Goal: Task Accomplishment & Management: Use online tool/utility

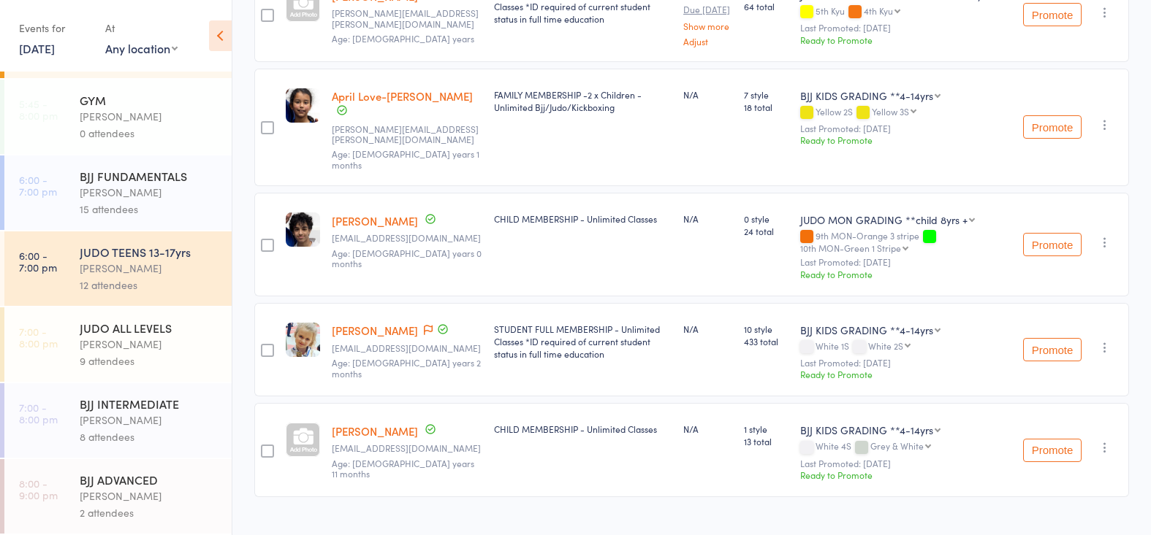
scroll to position [1040, 0]
click at [148, 424] on div "[PERSON_NAME]" at bounding box center [150, 420] width 140 height 17
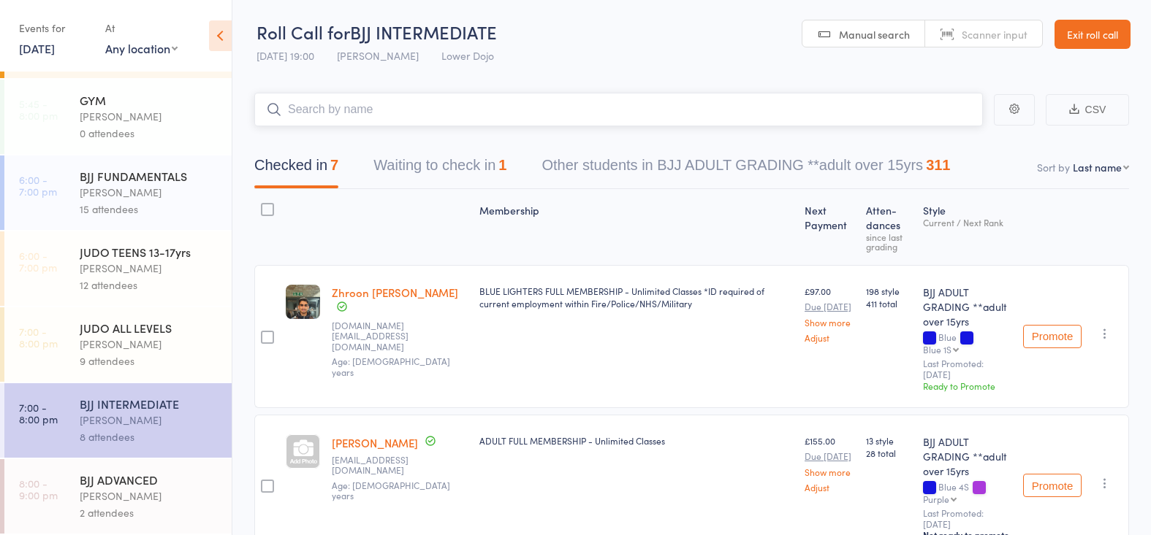
scroll to position [388, 0]
click at [104, 487] on div "BJJ ADVANCED" at bounding box center [150, 480] width 140 height 16
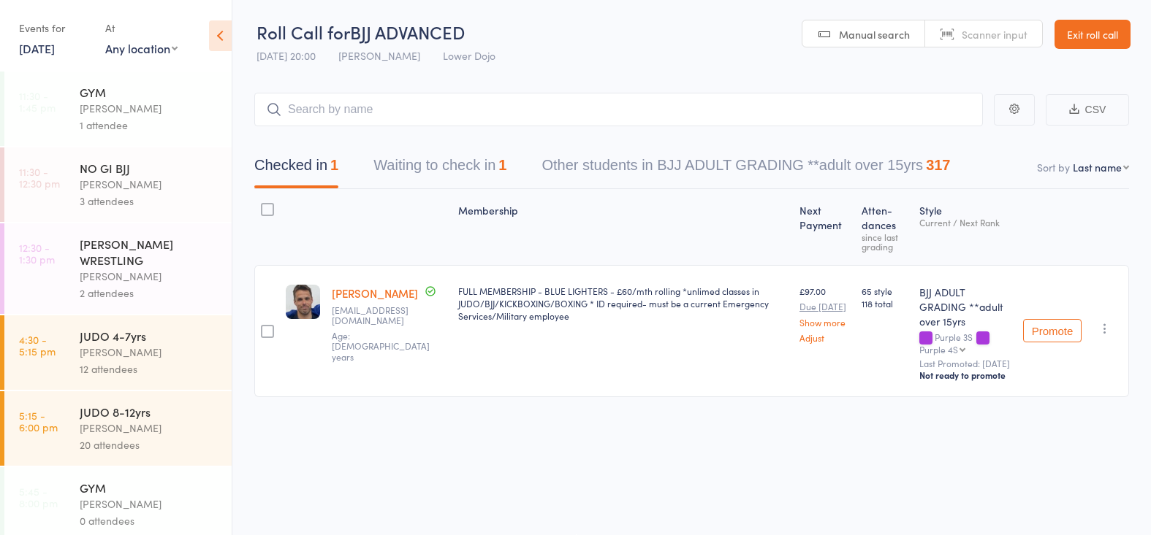
scroll to position [1, 0]
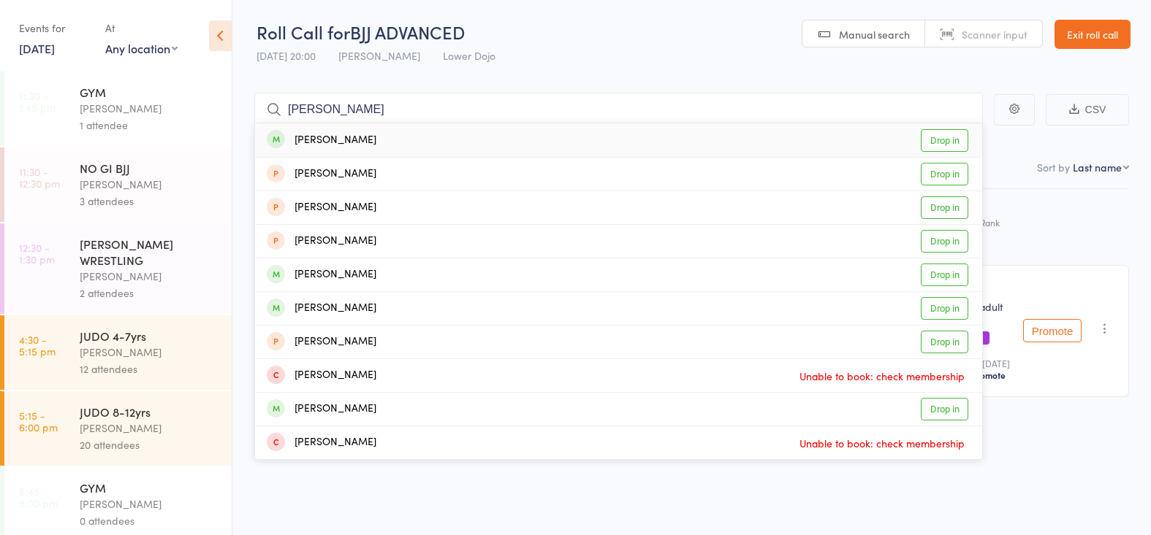
type input "[PERSON_NAME]"
click at [923, 131] on link "Drop in" at bounding box center [943, 140] width 47 height 23
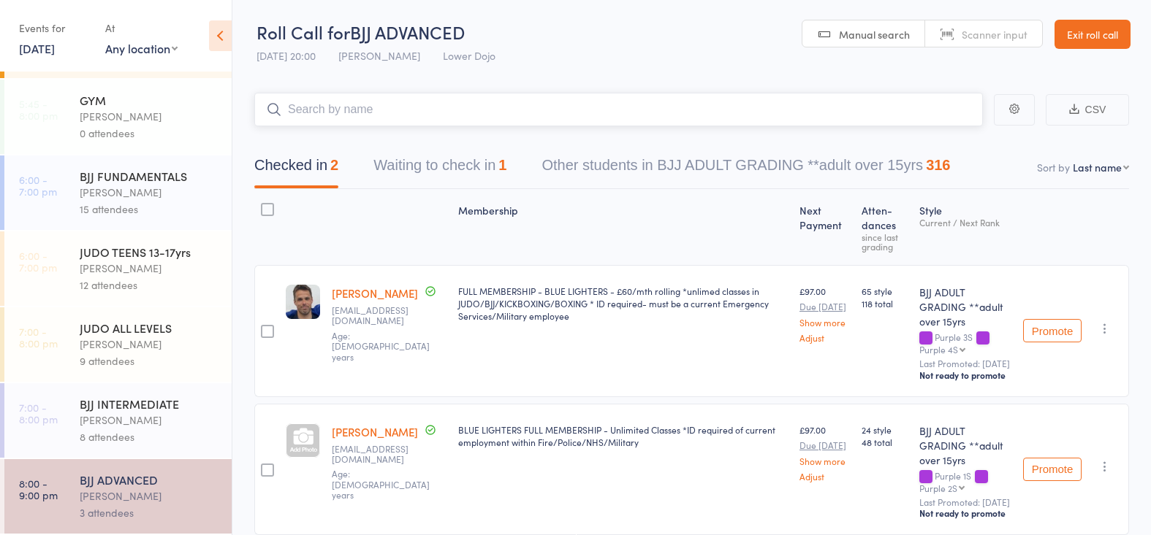
scroll to position [388, 0]
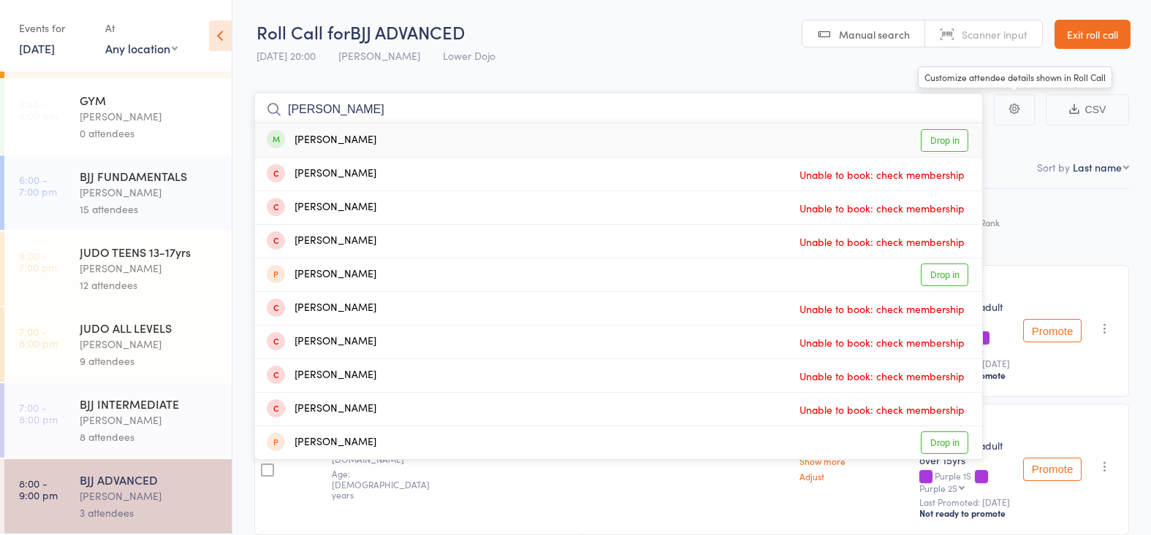
type input "[PERSON_NAME]"
click at [945, 135] on link "Drop in" at bounding box center [943, 140] width 47 height 23
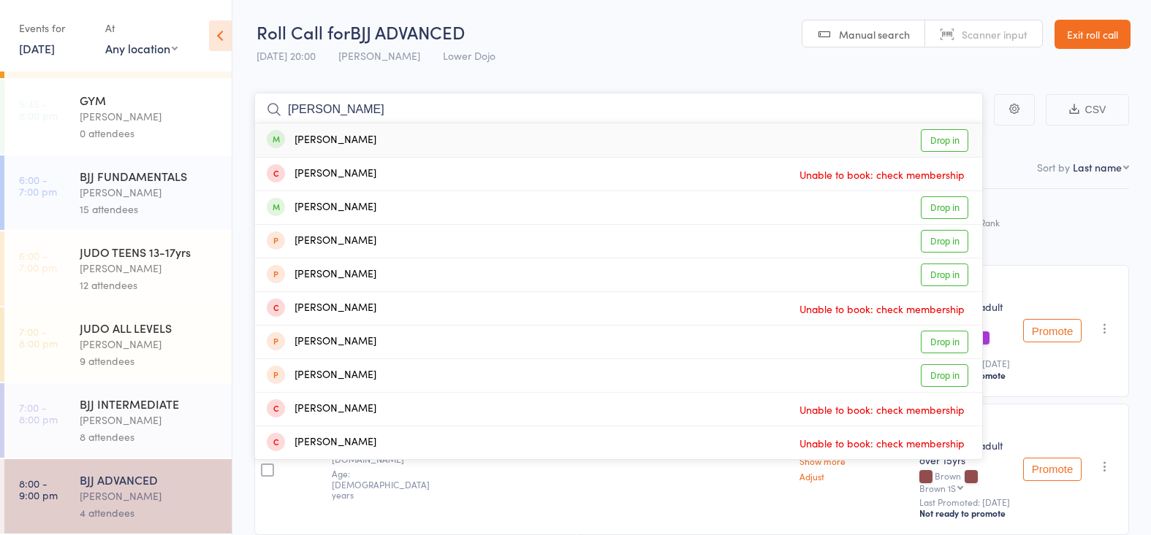
type input "[PERSON_NAME]"
click at [934, 143] on link "Drop in" at bounding box center [943, 140] width 47 height 23
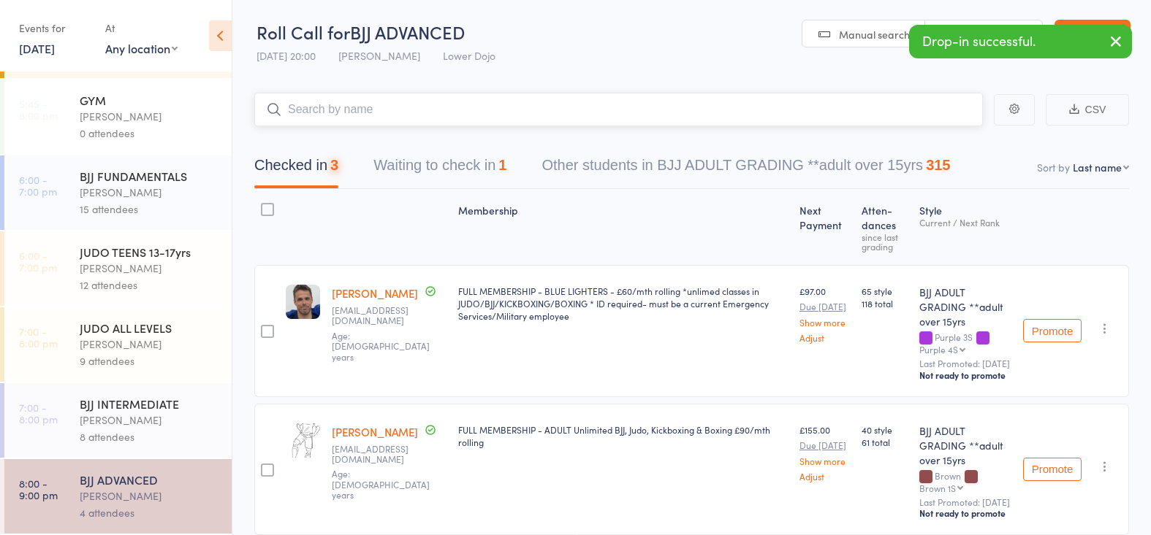
click at [450, 164] on button "Waiting to check in 1" at bounding box center [439, 169] width 133 height 39
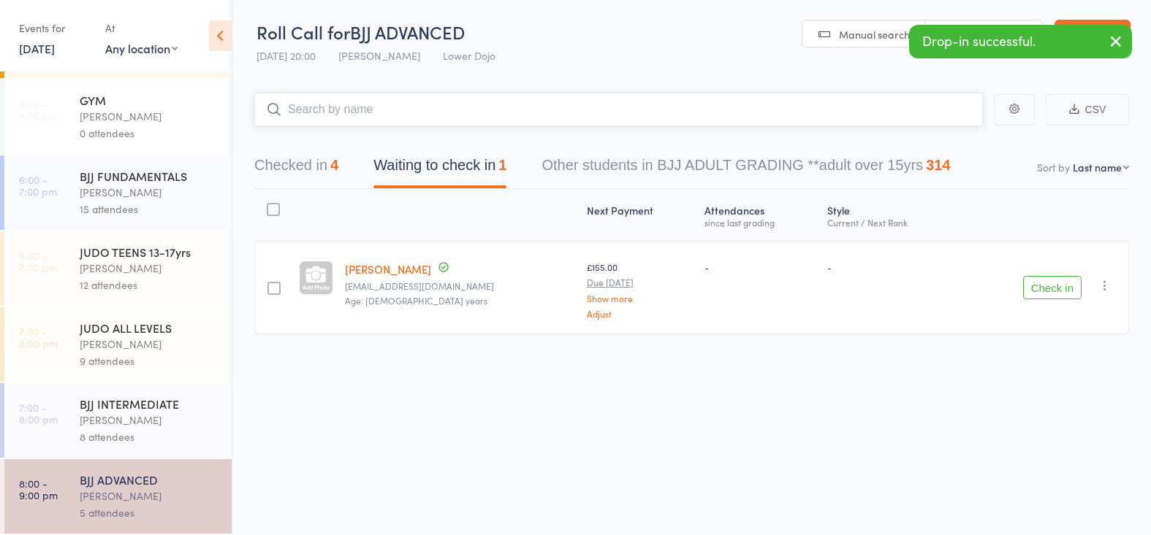
click at [295, 178] on button "Checked in 4" at bounding box center [296, 169] width 84 height 39
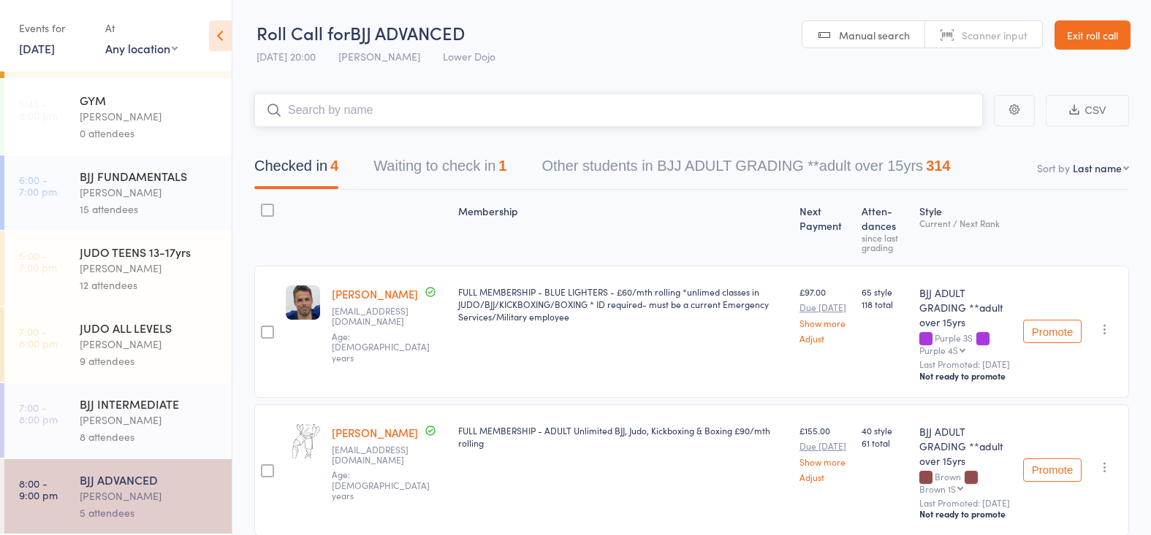
scroll to position [0, 0]
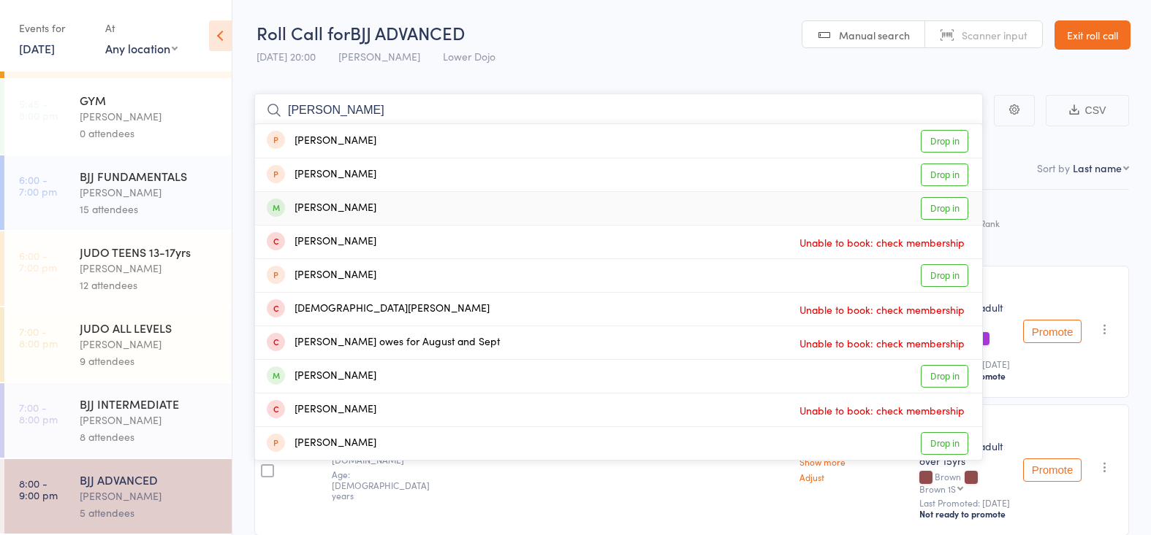
type input "[PERSON_NAME]"
click at [932, 197] on link "Drop in" at bounding box center [943, 208] width 47 height 23
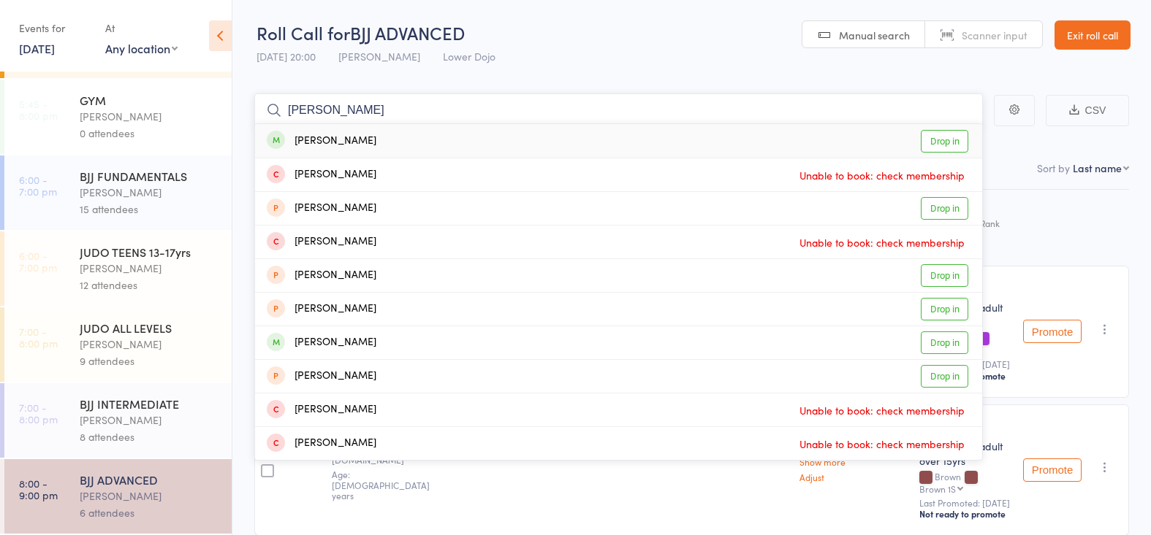
type input "[PERSON_NAME]"
click at [950, 142] on link "Drop in" at bounding box center [943, 141] width 47 height 23
click at [565, 61] on header "Roll Call for BJJ ADVANCED [DATE] 20:00 [PERSON_NAME] Lower Dojo Manual search …" at bounding box center [691, 36] width 918 height 72
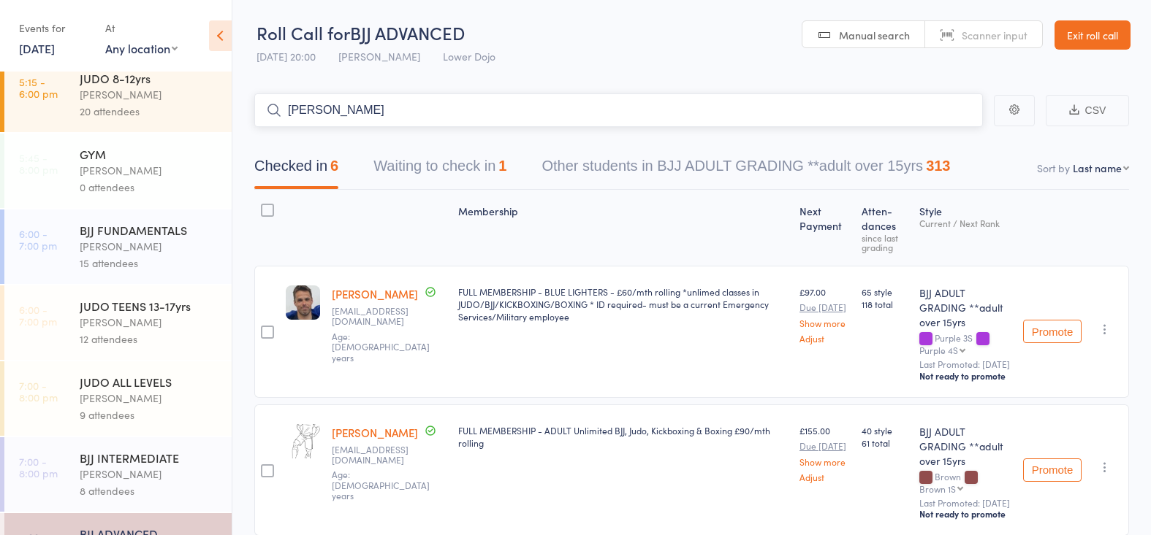
click at [321, 114] on input "[PERSON_NAME]" at bounding box center [618, 111] width 728 height 34
type input "c"
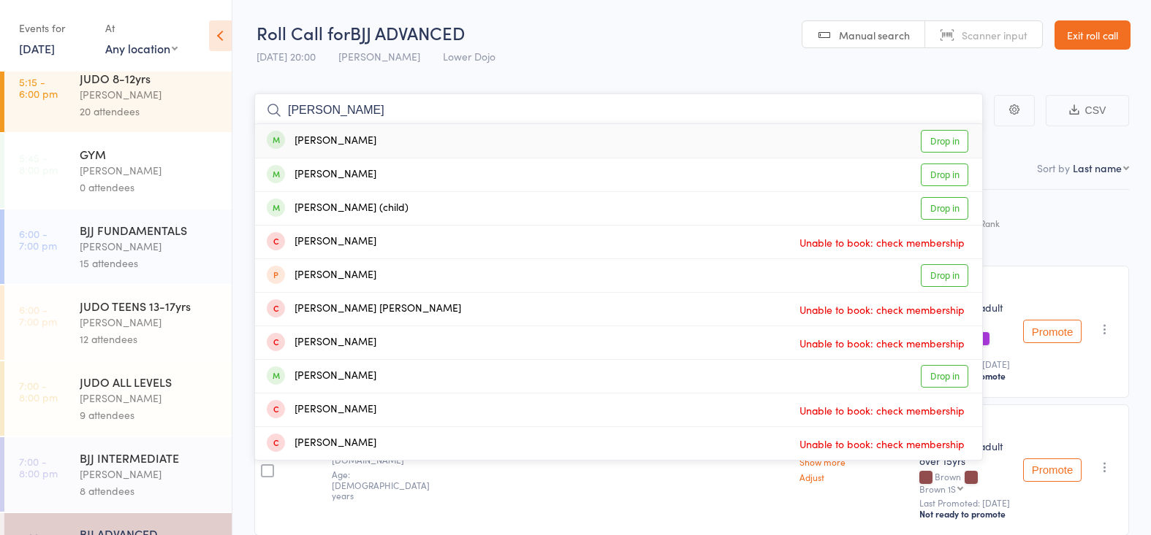
type input "[PERSON_NAME]"
click at [930, 134] on link "Drop in" at bounding box center [943, 141] width 47 height 23
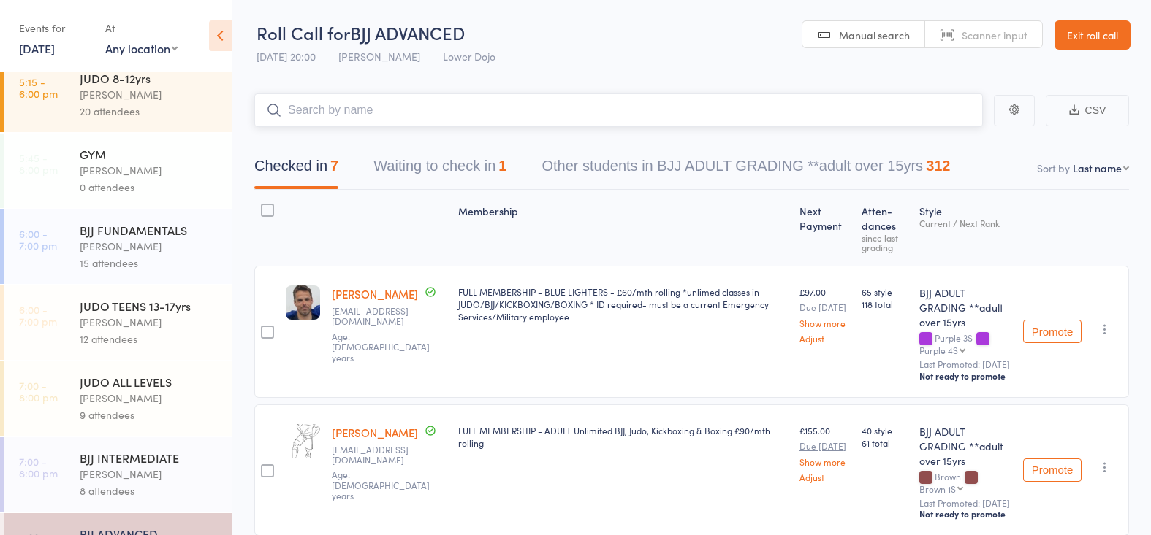
click at [391, 167] on button "Waiting to check in 1" at bounding box center [439, 169] width 133 height 39
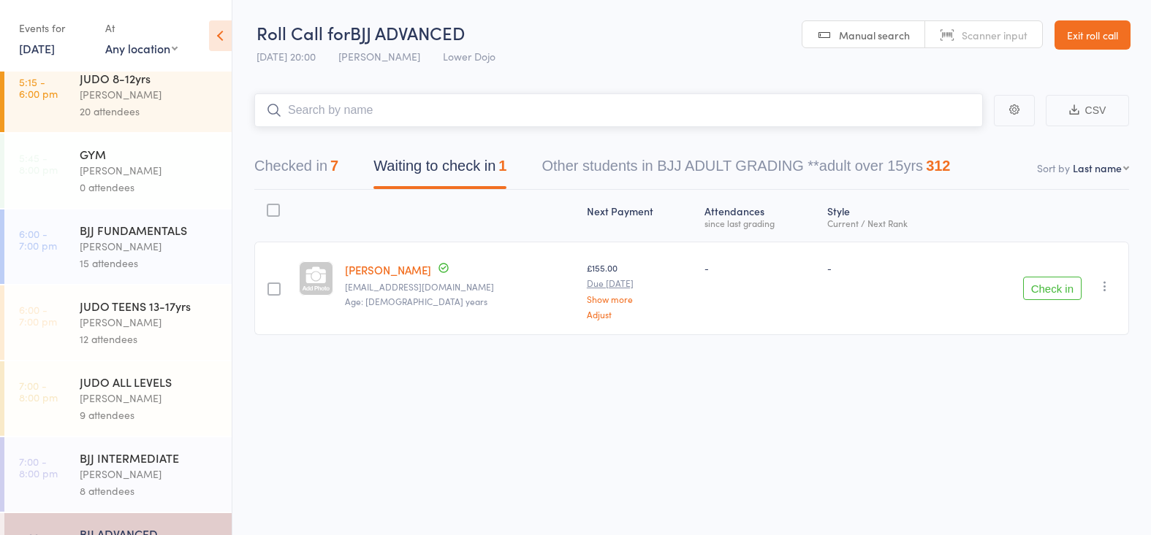
click at [301, 158] on button "Checked in 7" at bounding box center [296, 169] width 84 height 39
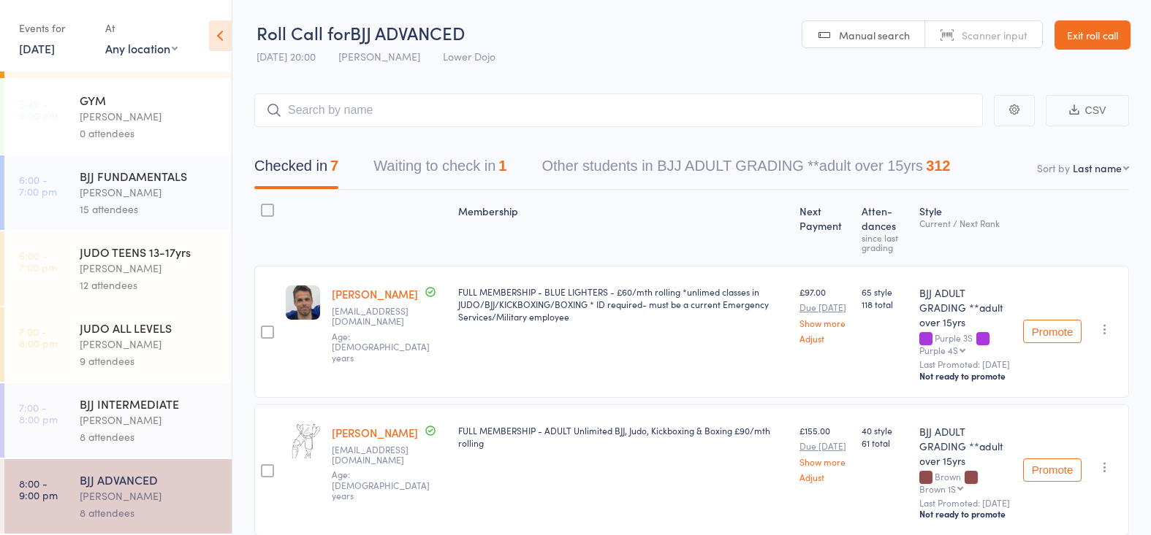
click at [876, 1] on header "Roll Call for BJJ ADVANCED [DATE] 20:00 [PERSON_NAME] Lower Dojo Manual search …" at bounding box center [691, 36] width 918 height 72
click at [308, 110] on input "search" at bounding box center [618, 111] width 728 height 34
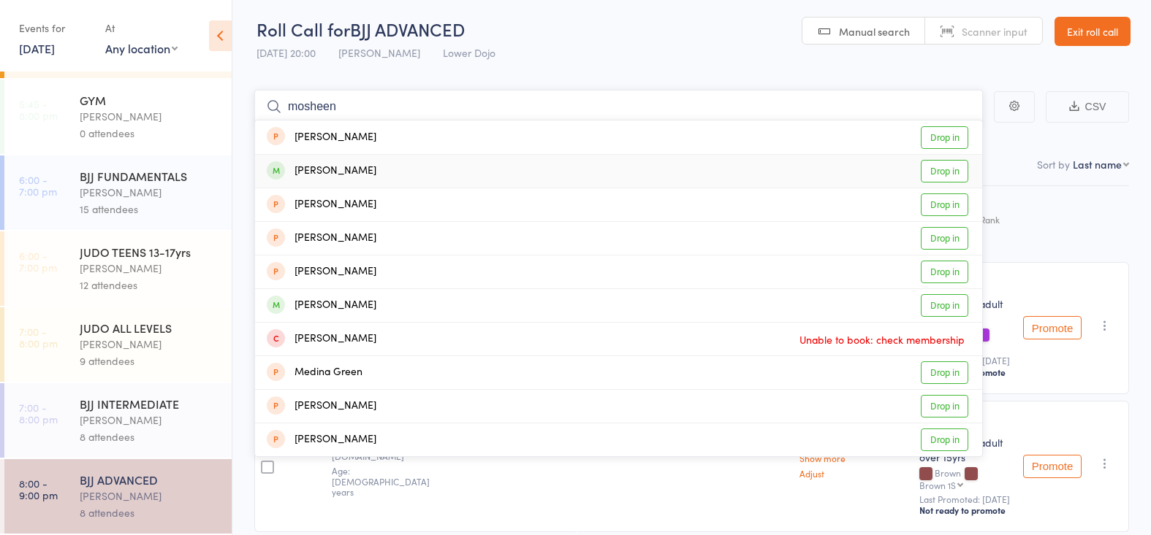
type input "mosheen"
click at [948, 167] on link "Drop in" at bounding box center [943, 171] width 47 height 23
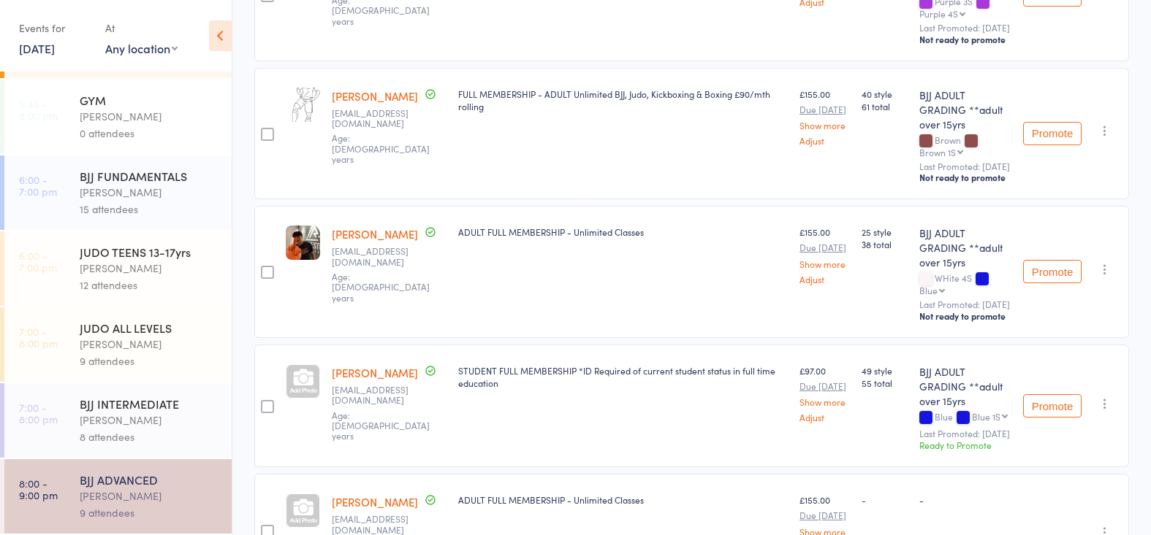
scroll to position [338, 0]
click at [106, 351] on div "[PERSON_NAME]" at bounding box center [150, 344] width 140 height 17
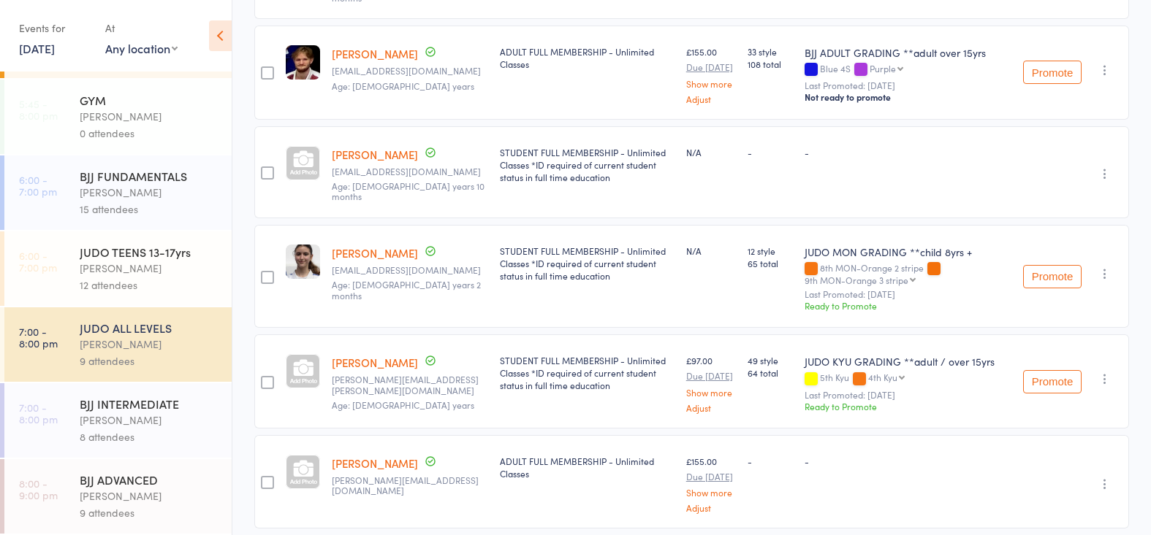
scroll to position [388, 0]
click at [129, 494] on div "[PERSON_NAME]" at bounding box center [150, 496] width 140 height 17
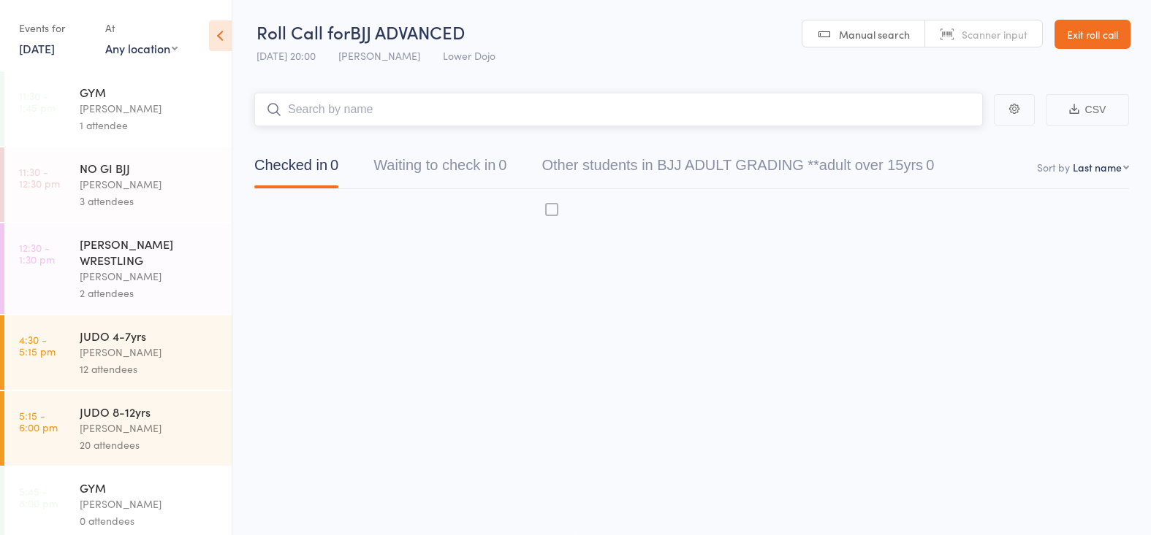
scroll to position [1, 0]
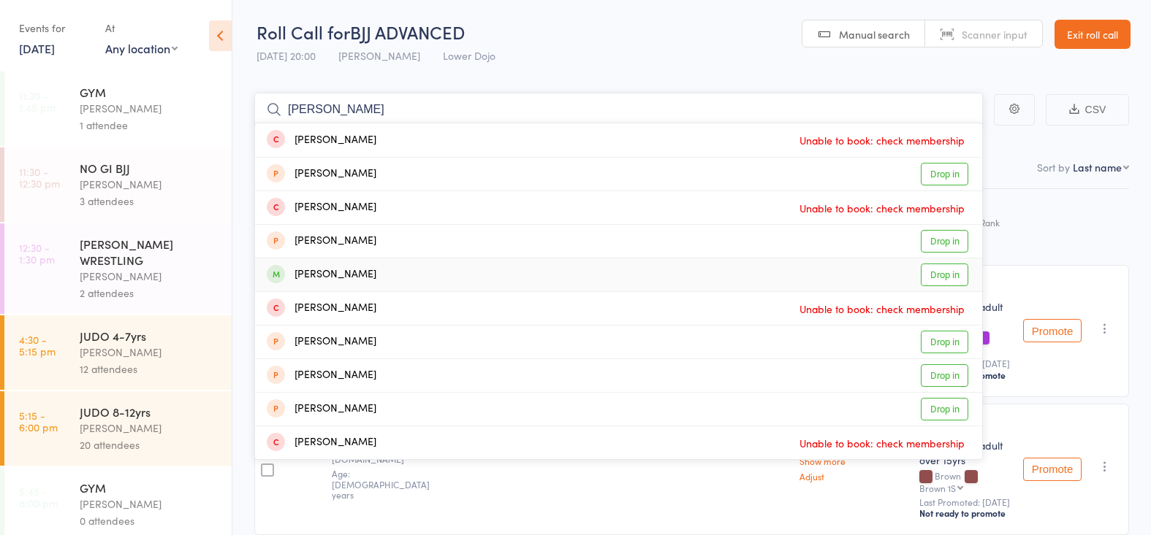
type input "[PERSON_NAME]"
click at [948, 272] on link "Drop in" at bounding box center [943, 275] width 47 height 23
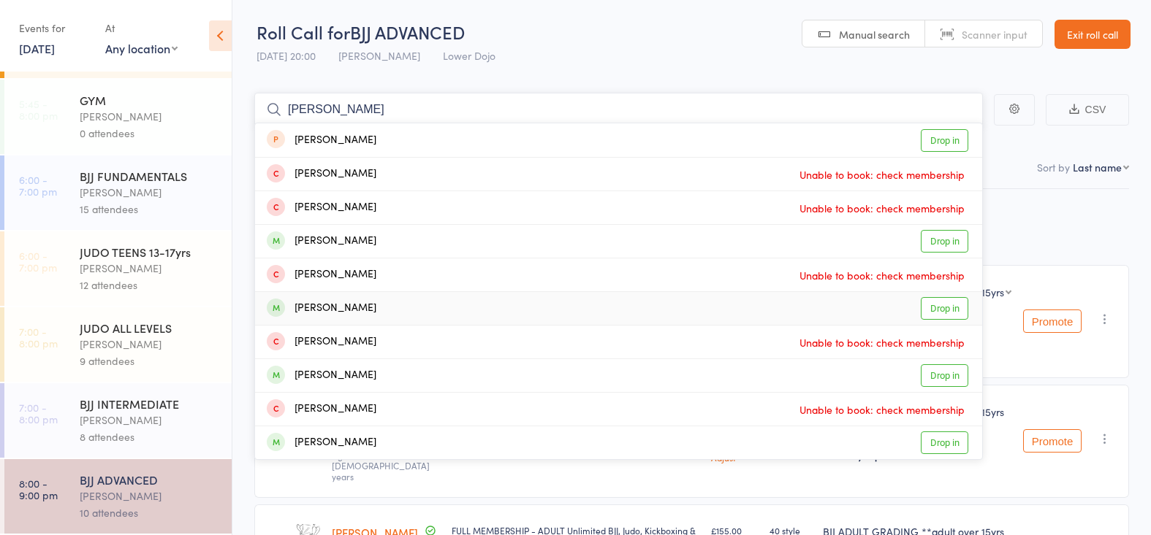
scroll to position [388, 0]
type input "[PERSON_NAME]"
click at [131, 414] on div "[PERSON_NAME]" at bounding box center [150, 420] width 140 height 17
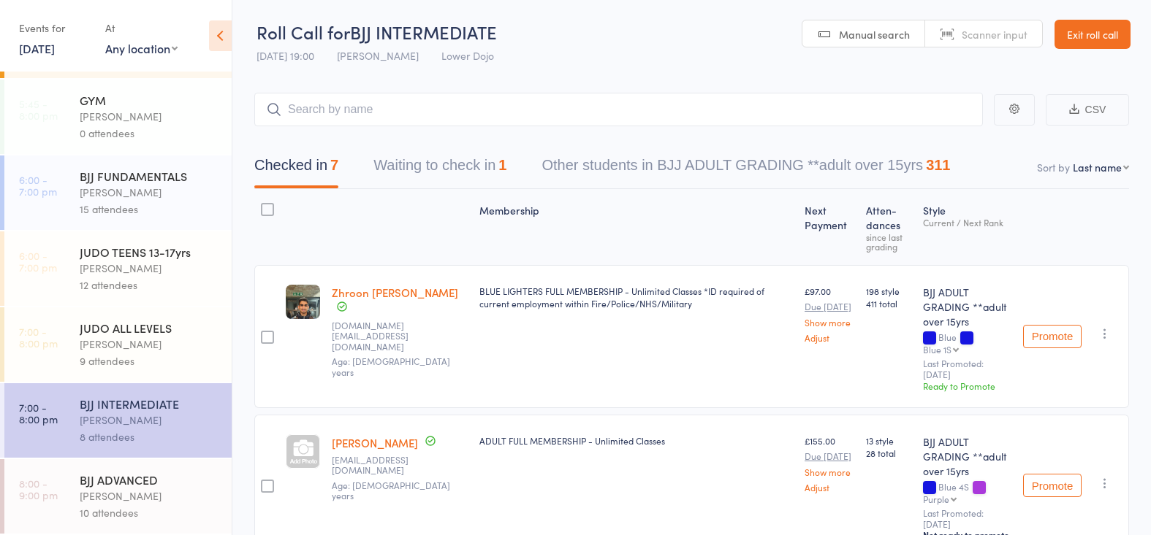
click at [121, 303] on div "JUDO TEENS 13-17yrs [PERSON_NAME] 12 attendees" at bounding box center [156, 269] width 152 height 75
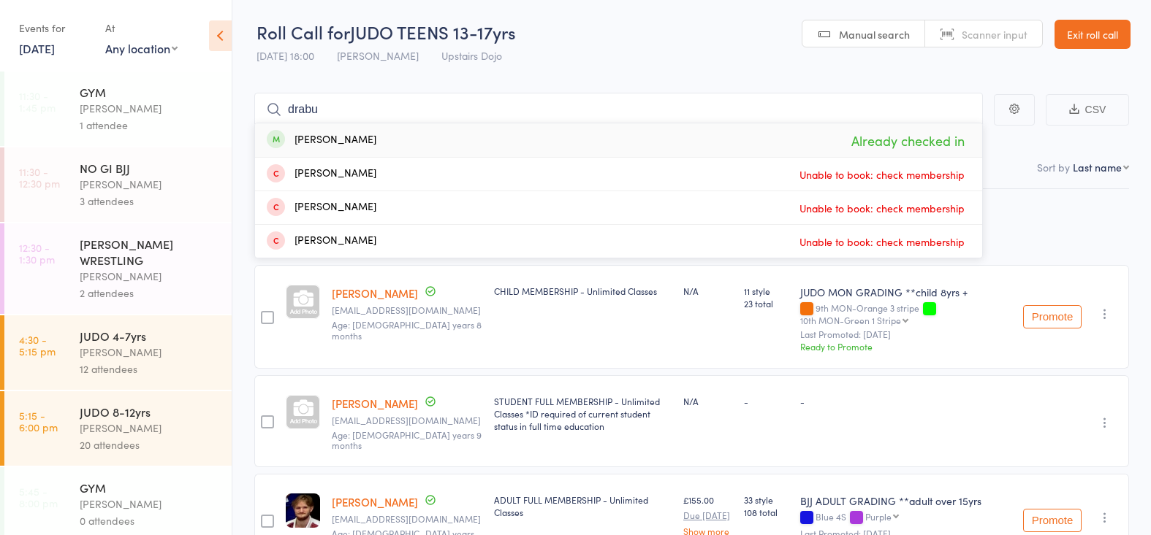
type input "drab"
drag, startPoint x: 397, startPoint y: 164, endPoint x: 663, endPoint y: 55, distance: 288.3
click at [663, 55] on header "Roll Call for JUDO TEENS 13-17yrs [DATE] 18:00 [PERSON_NAME] Upstairs Dojo Manu…" at bounding box center [691, 35] width 918 height 72
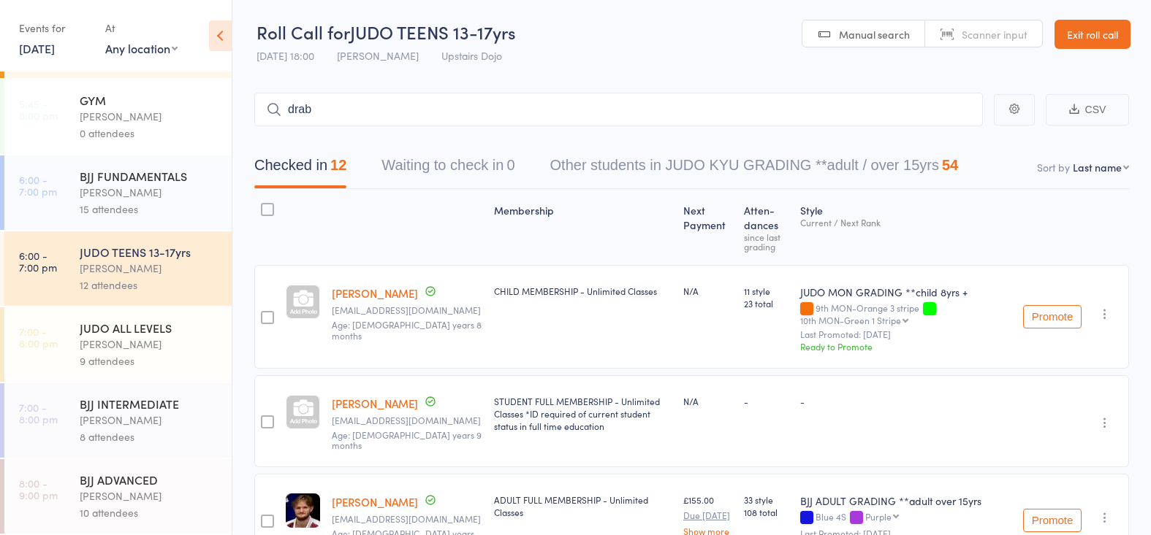
scroll to position [9, 0]
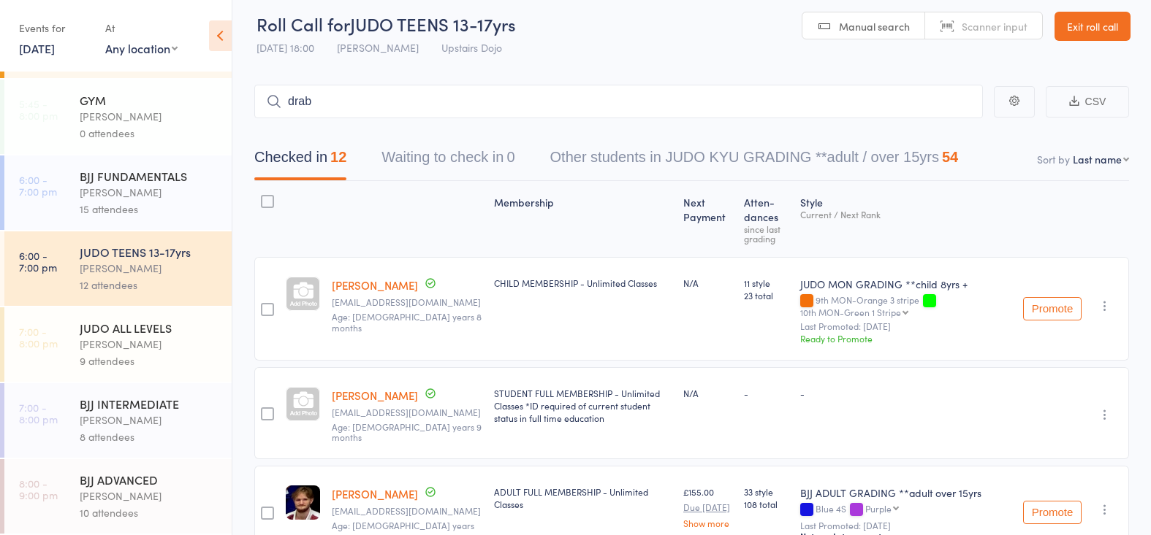
click at [131, 476] on div "BJJ ADVANCED" at bounding box center [150, 480] width 140 height 16
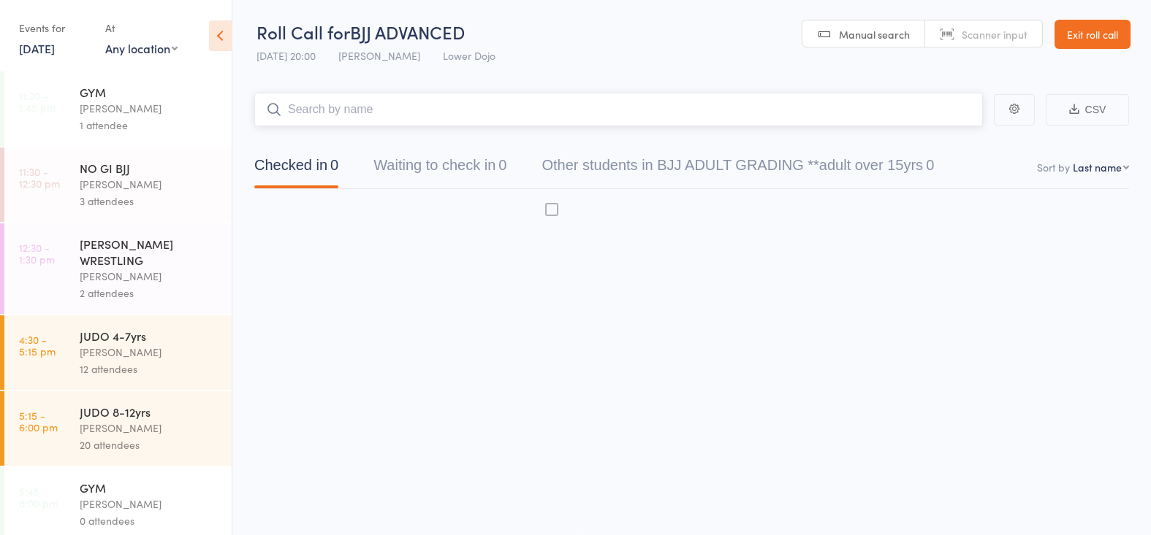
scroll to position [1, 0]
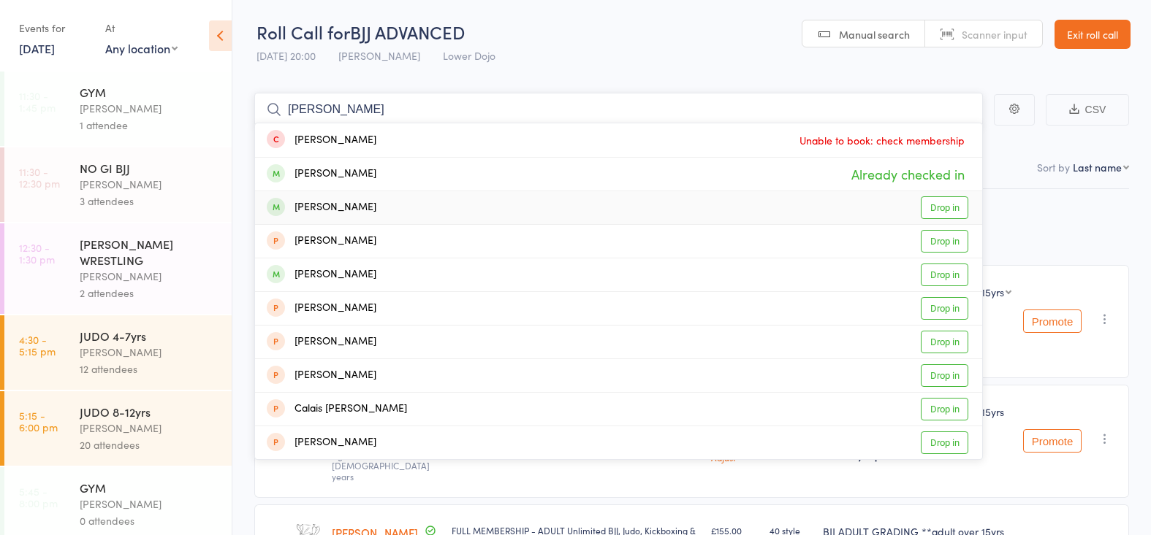
type input "[PERSON_NAME]"
click at [947, 202] on link "Drop in" at bounding box center [943, 208] width 47 height 23
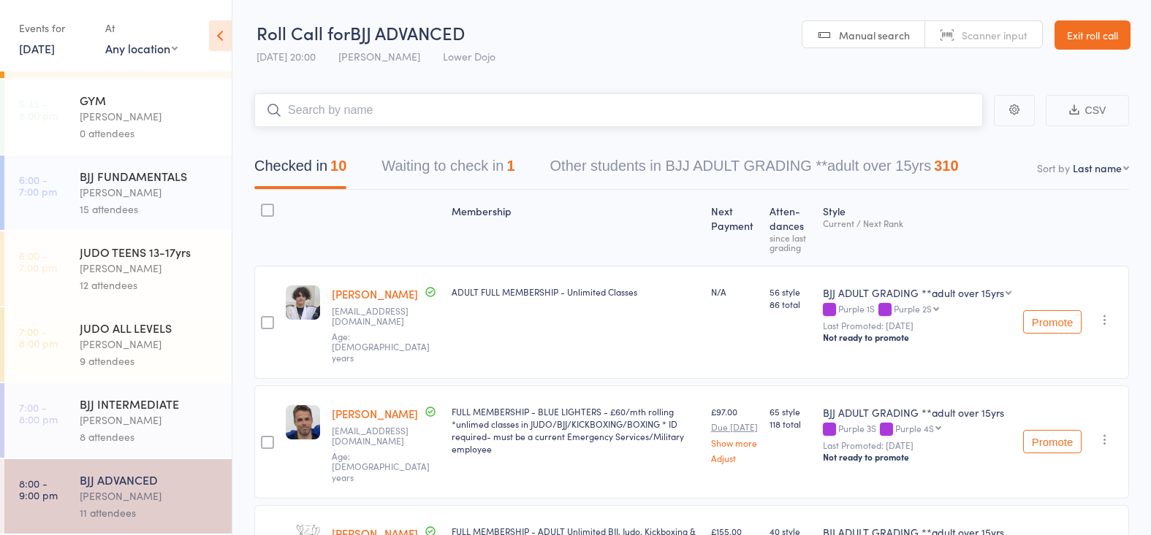
scroll to position [0, 0]
click at [453, 150] on button "Waiting to check in 1" at bounding box center [447, 169] width 133 height 39
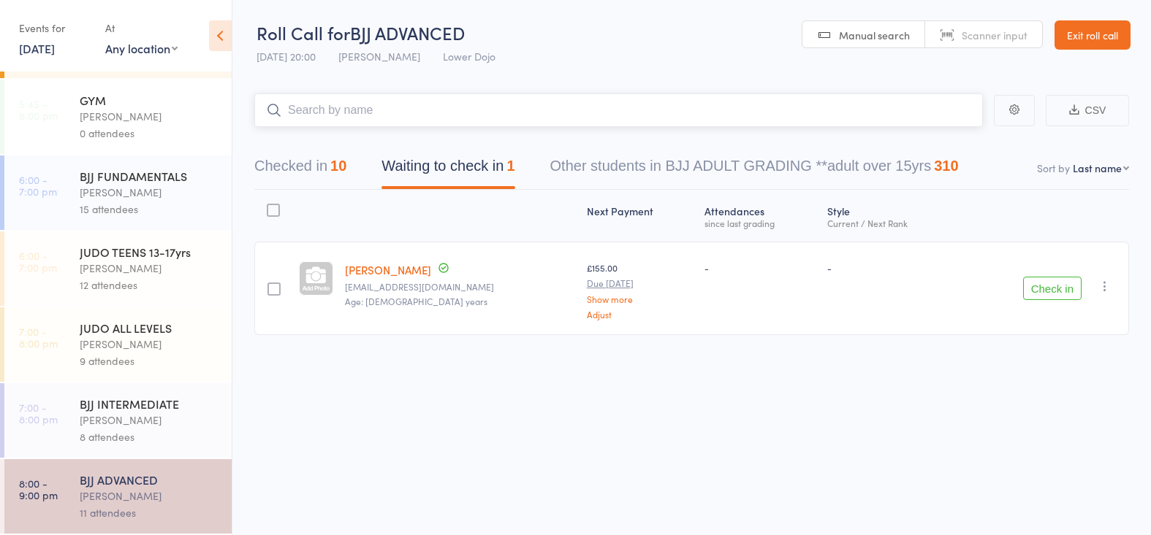
click at [323, 161] on button "Checked in 10" at bounding box center [300, 169] width 92 height 39
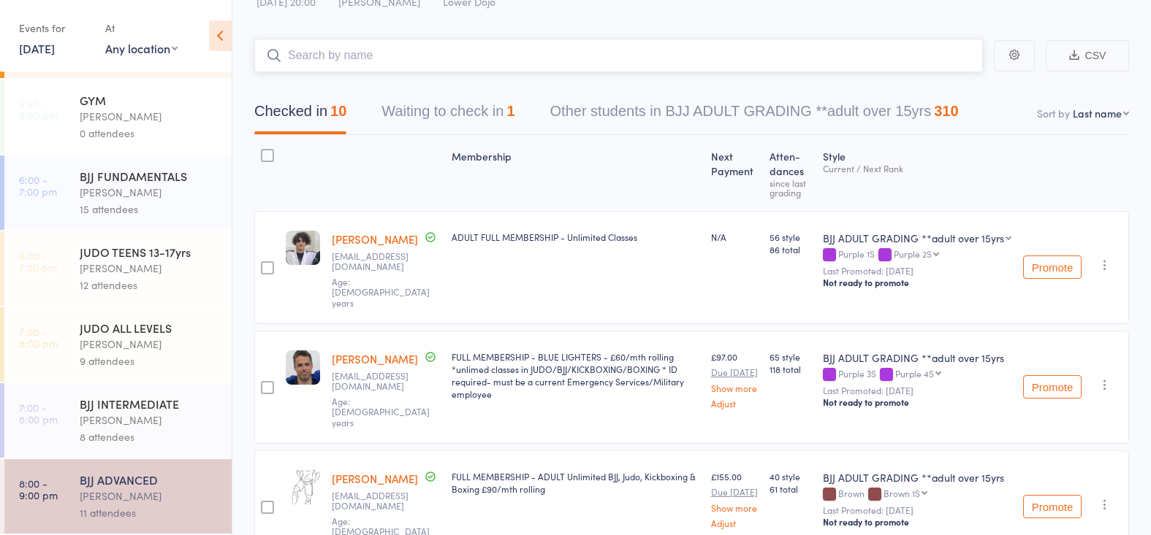
scroll to position [54, 0]
click at [136, 365] on div "9 attendees" at bounding box center [150, 361] width 140 height 17
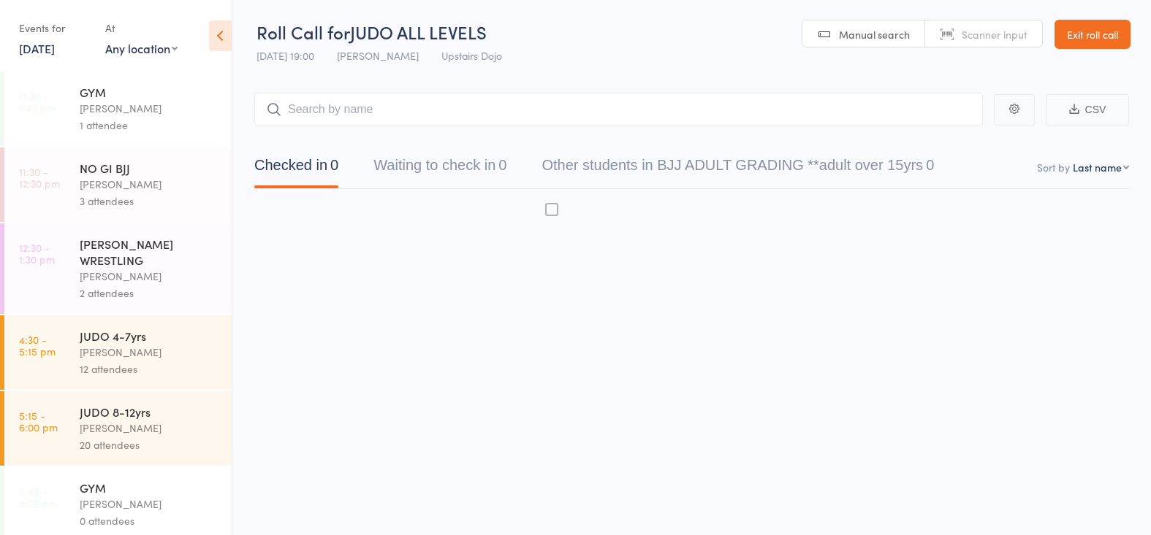
scroll to position [1, 0]
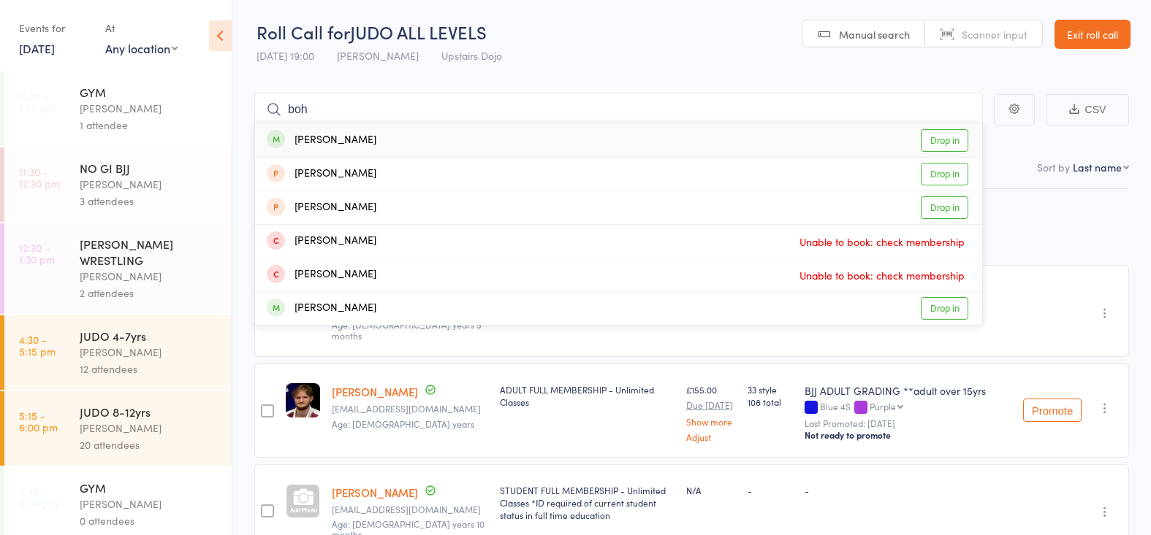
type input "boh"
drag, startPoint x: 940, startPoint y: 137, endPoint x: 392, endPoint y: 309, distance: 575.1
click at [940, 137] on link "Drop in" at bounding box center [943, 140] width 47 height 23
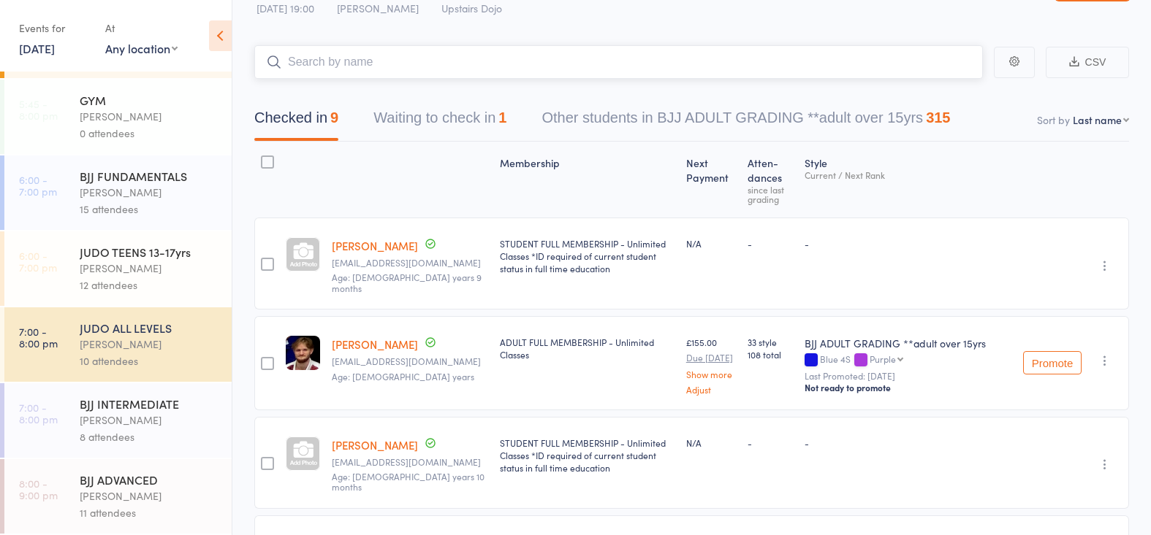
scroll to position [58, 0]
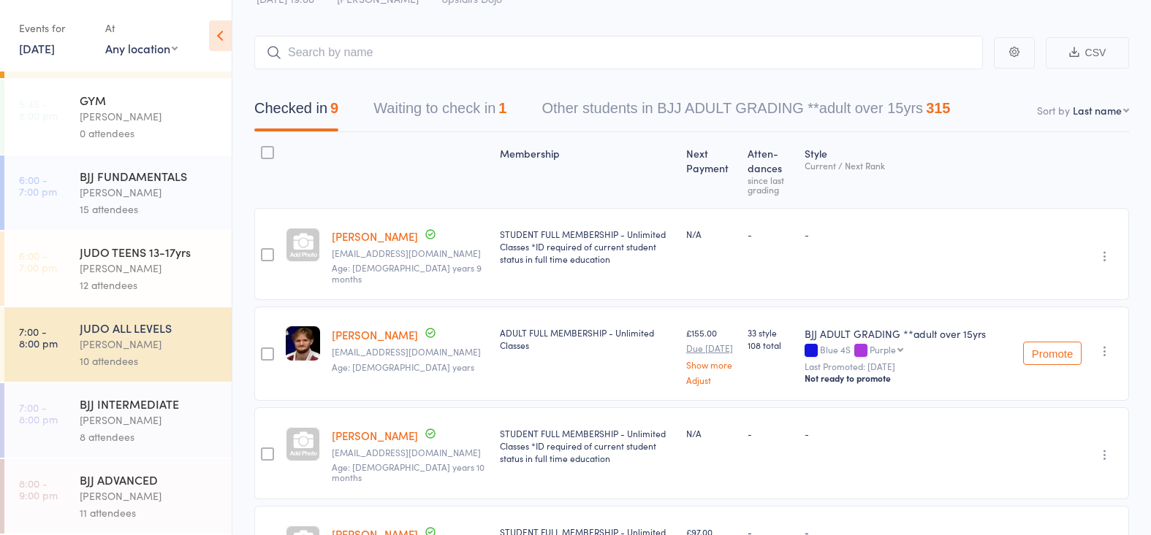
click at [113, 263] on div "[PERSON_NAME]" at bounding box center [150, 268] width 140 height 17
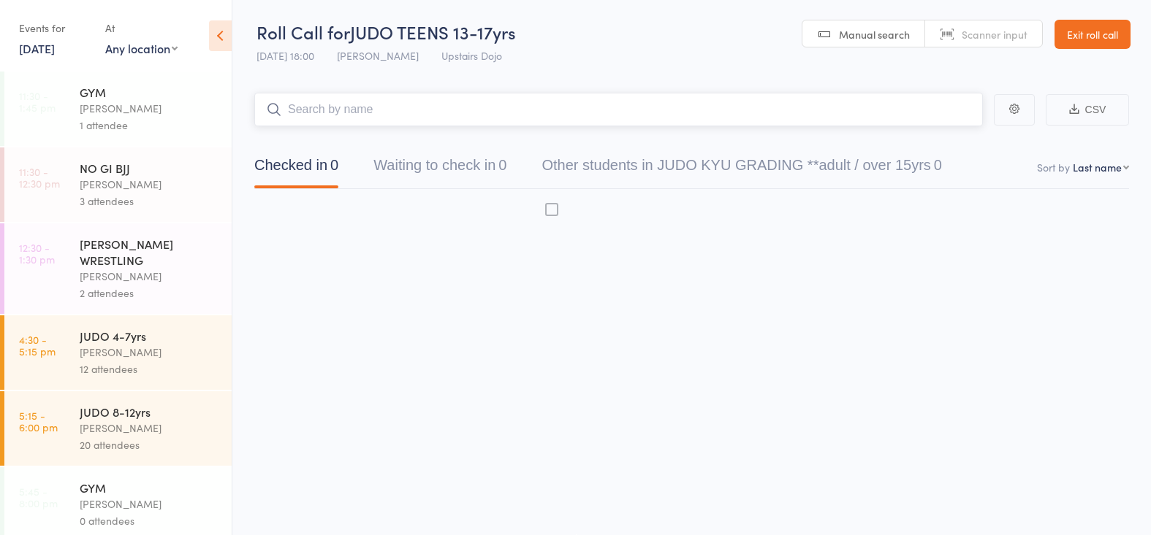
scroll to position [1, 0]
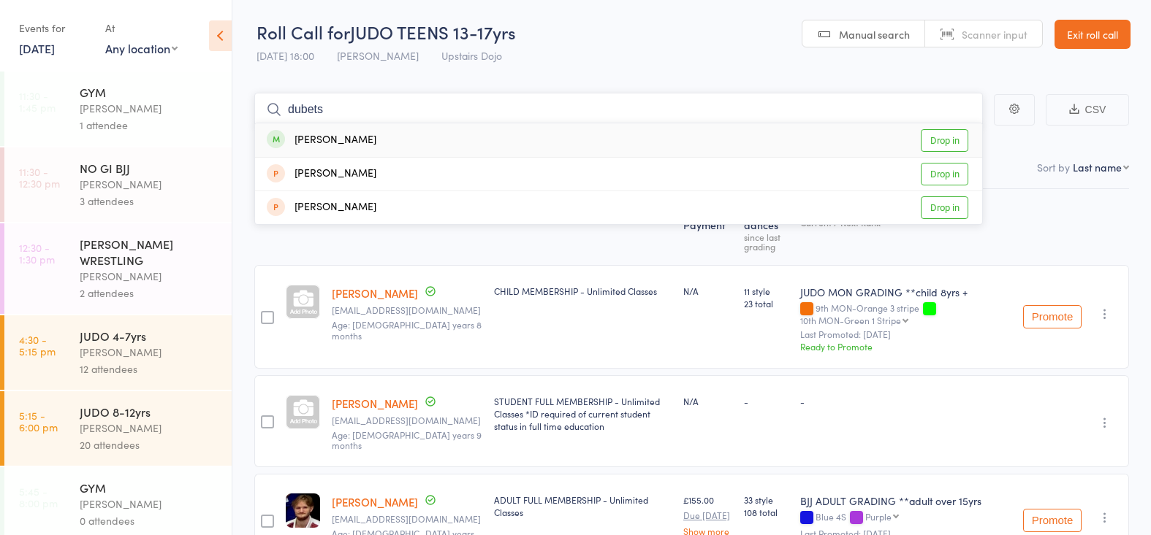
type input "duvets"
drag, startPoint x: 342, startPoint y: 123, endPoint x: 931, endPoint y: 133, distance: 588.9
click at [931, 133] on link "Drop in" at bounding box center [943, 140] width 47 height 23
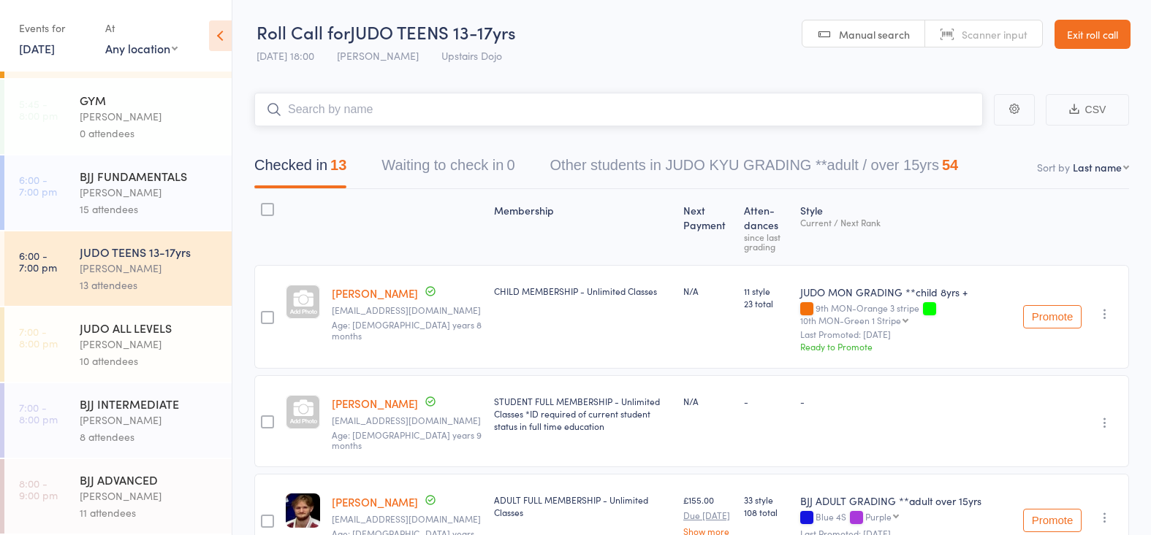
scroll to position [388, 0]
click at [160, 491] on div "[PERSON_NAME]" at bounding box center [150, 496] width 140 height 17
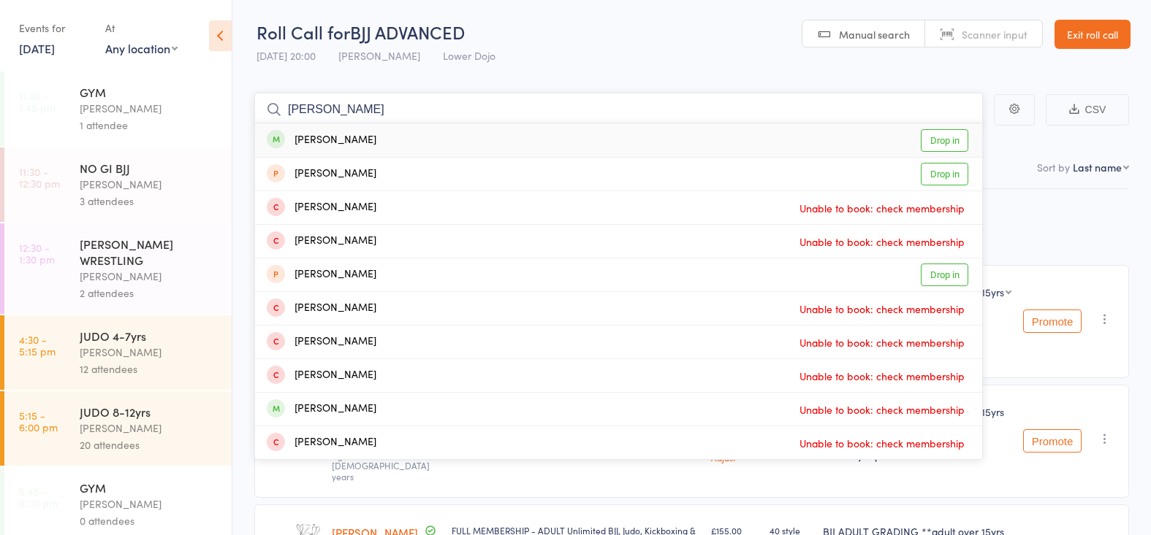
type input "[PERSON_NAME] the"
drag, startPoint x: 378, startPoint y: 127, endPoint x: 953, endPoint y: 134, distance: 574.2
click at [953, 134] on link "Drop in" at bounding box center [943, 140] width 47 height 23
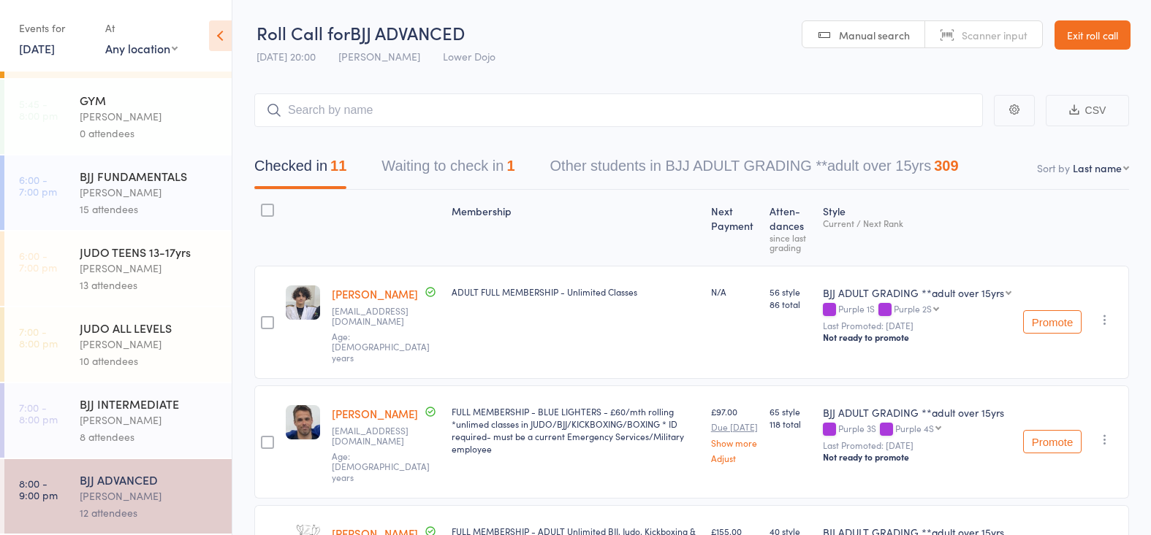
click at [122, 420] on div "[PERSON_NAME]" at bounding box center [150, 420] width 140 height 17
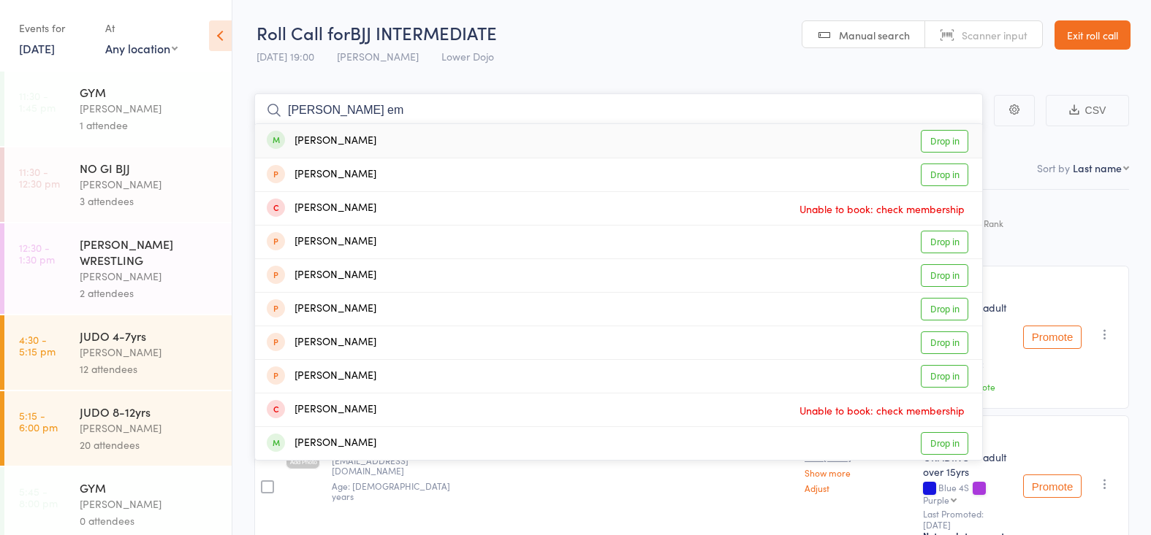
type input "[PERSON_NAME] em"
drag, startPoint x: 943, startPoint y: 142, endPoint x: 927, endPoint y: 148, distance: 17.1
click at [943, 142] on link "Drop in" at bounding box center [943, 141] width 47 height 23
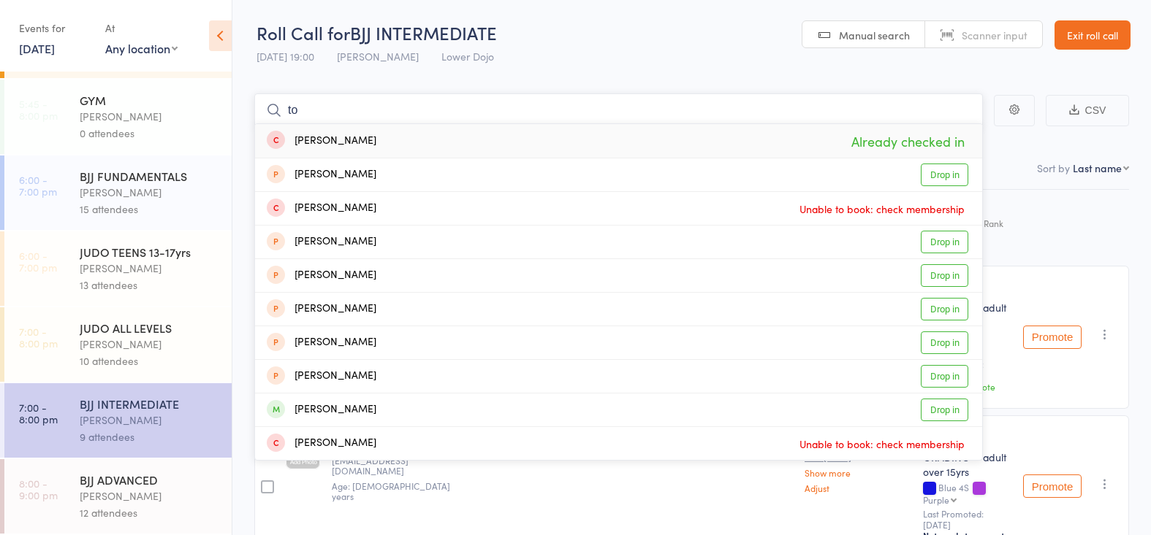
type input "t"
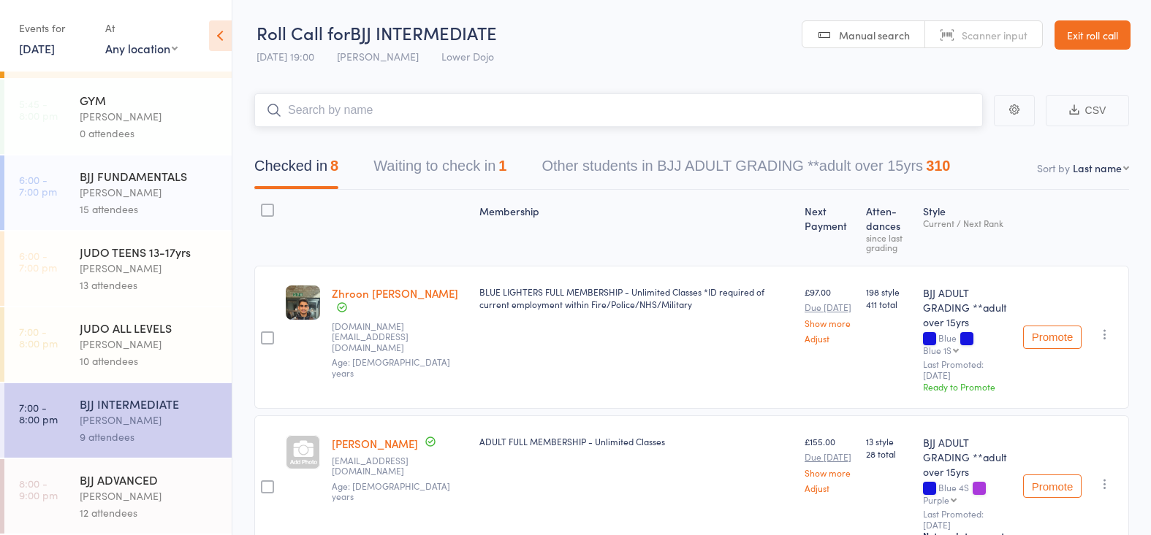
drag, startPoint x: 419, startPoint y: 154, endPoint x: 407, endPoint y: 162, distance: 14.8
click at [419, 155] on button "Waiting to check in 1" at bounding box center [439, 169] width 133 height 39
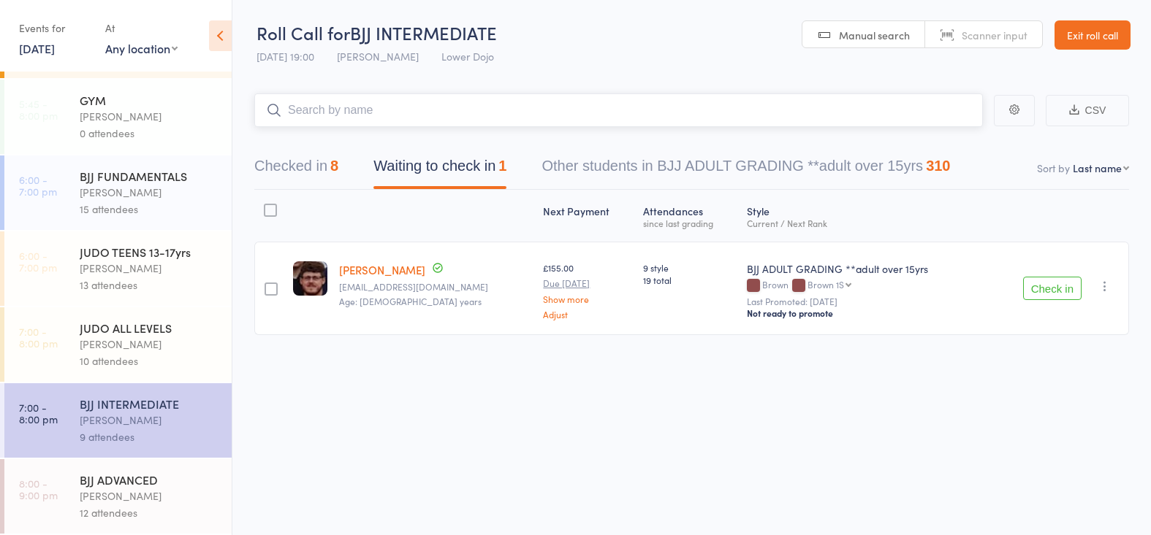
click at [296, 168] on button "Checked in 8" at bounding box center [296, 169] width 84 height 39
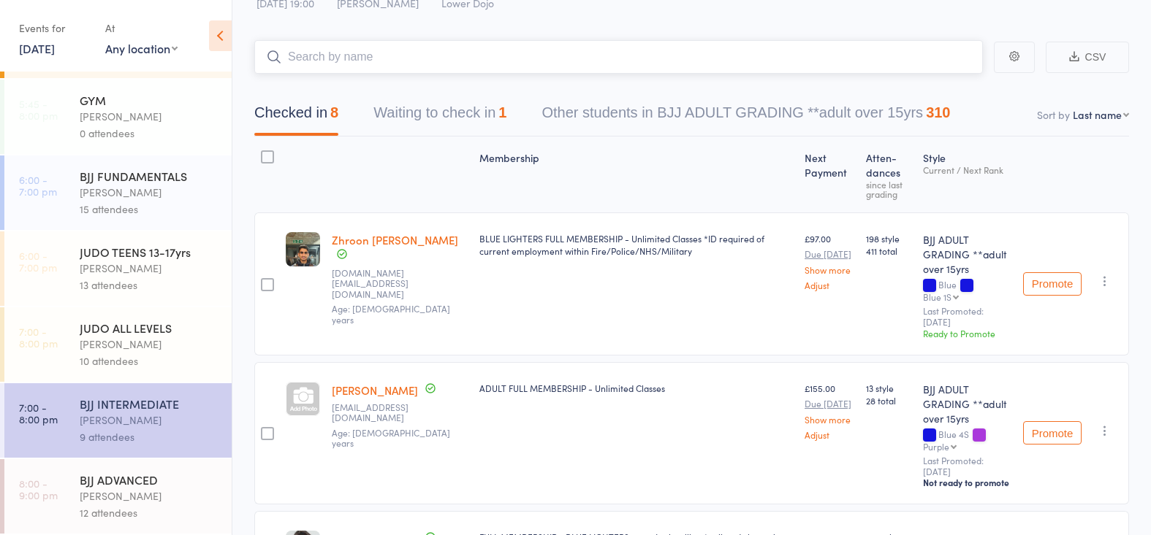
scroll to position [55, 0]
click at [161, 281] on div "13 attendees" at bounding box center [150, 285] width 140 height 17
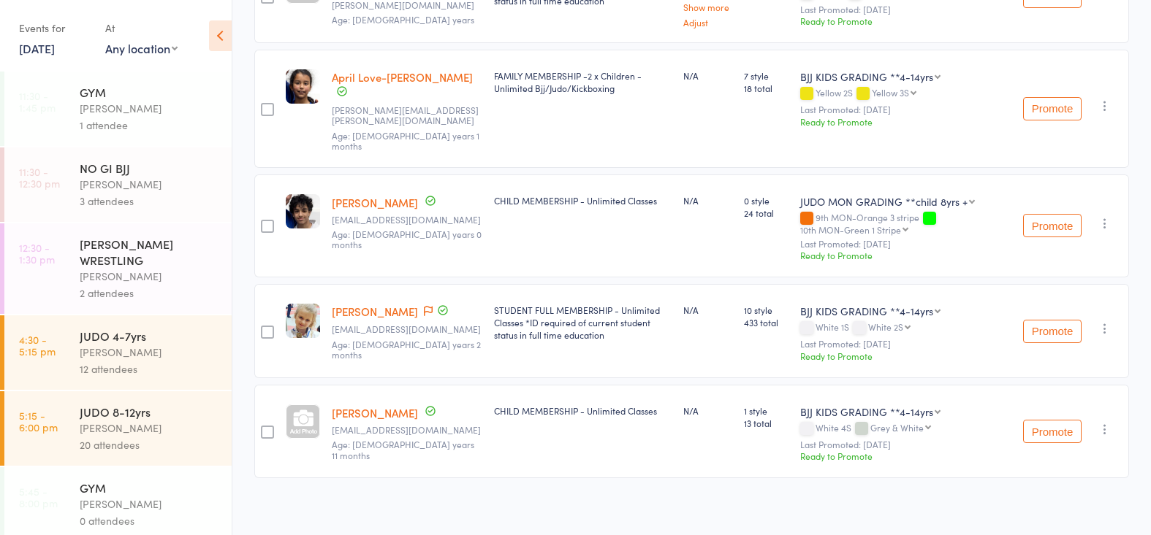
scroll to position [1159, 0]
